Goal: Find contact information: Find contact information

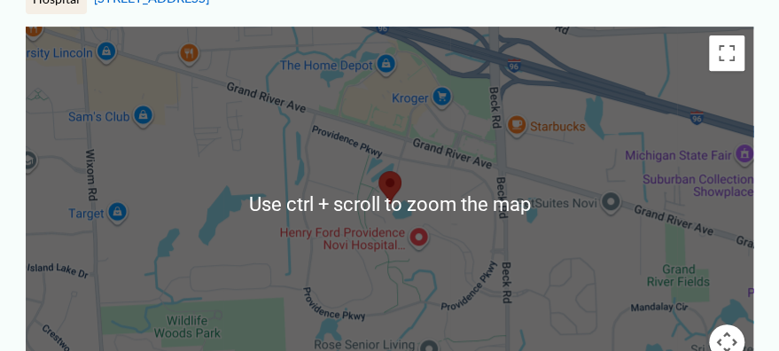
scroll to position [266, 0]
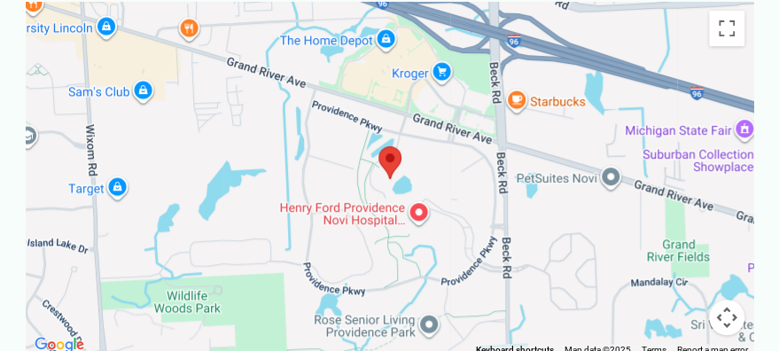
click at [388, 163] on img at bounding box center [389, 162] width 23 height 33
click at [383, 206] on div at bounding box center [390, 179] width 728 height 354
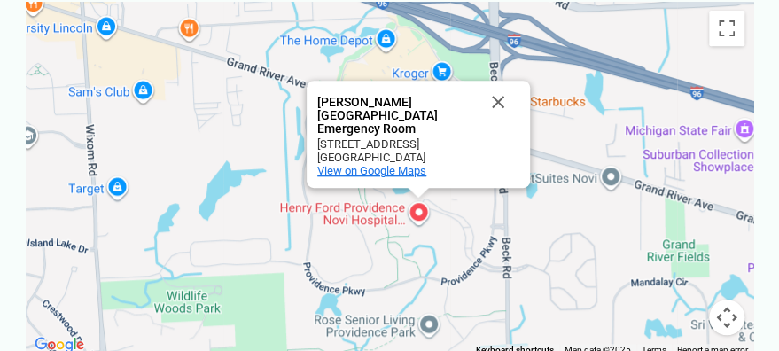
click at [378, 170] on span "View on Google Maps" at bounding box center [371, 170] width 109 height 13
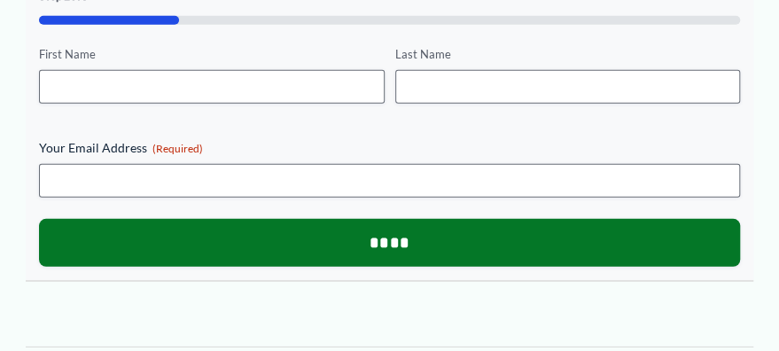
scroll to position [1551, 0]
